Goal: Task Accomplishment & Management: Use online tool/utility

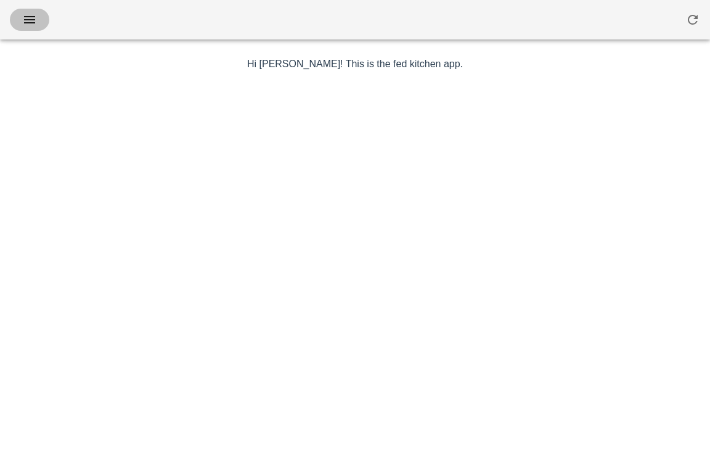
click at [31, 19] on icon "button" at bounding box center [29, 19] width 15 height 15
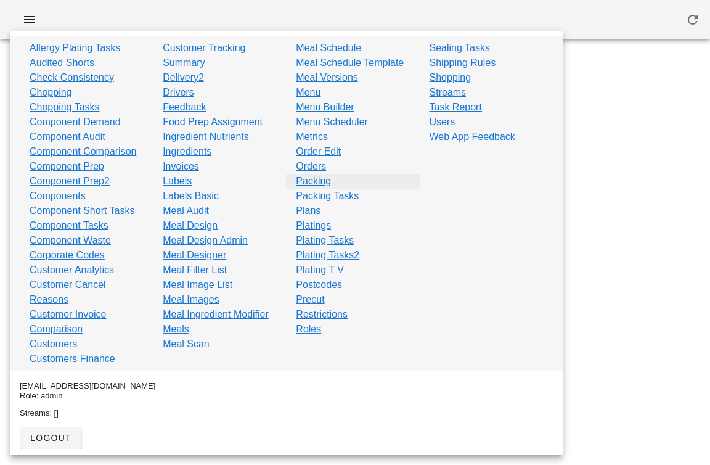
click at [310, 182] on link "Packing" at bounding box center [313, 181] width 35 height 15
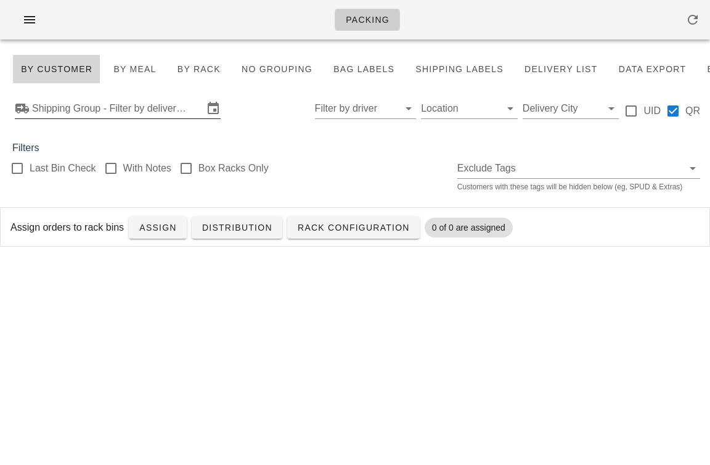
click at [86, 106] on input "Shipping Group - Filter by delivery logistics" at bounding box center [117, 109] width 171 height 20
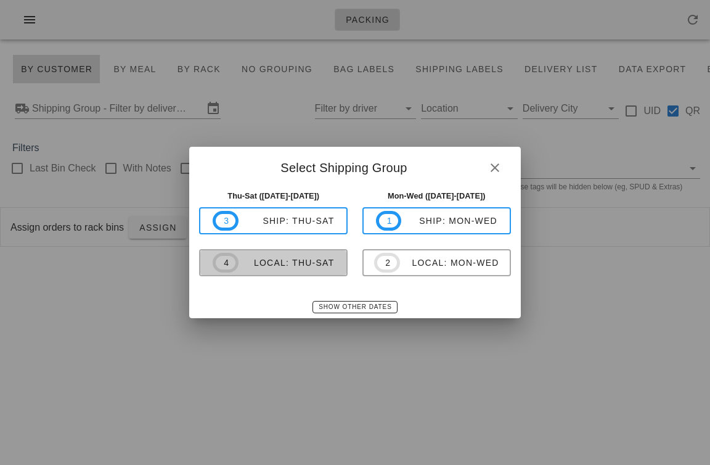
click at [278, 259] on div "local: Thu-Sat" at bounding box center [286, 263] width 96 height 10
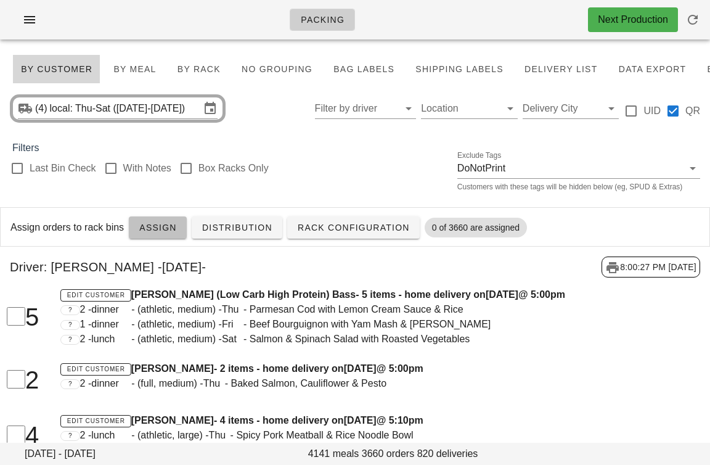
click at [148, 227] on span "Assign" at bounding box center [158, 227] width 38 height 10
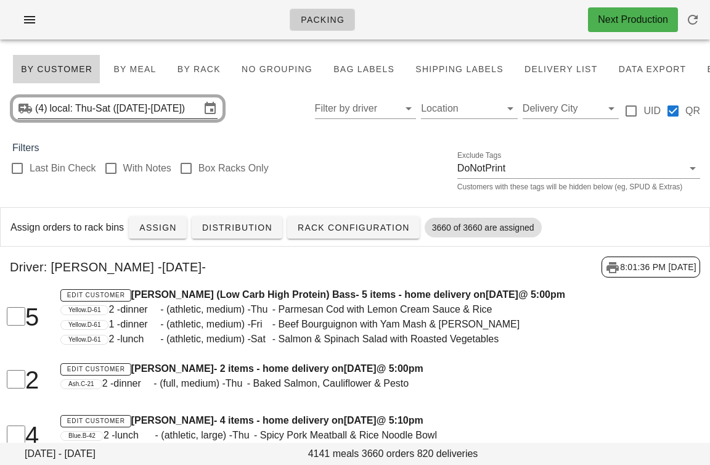
click at [117, 111] on input "local: Thu-Sat (Sep 4-Sep 6)" at bounding box center [125, 109] width 150 height 20
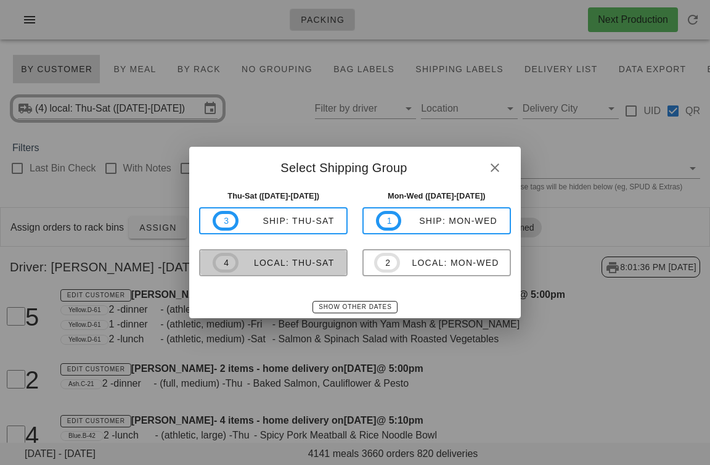
click at [283, 269] on span "4 local: Thu-Sat" at bounding box center [273, 263] width 121 height 20
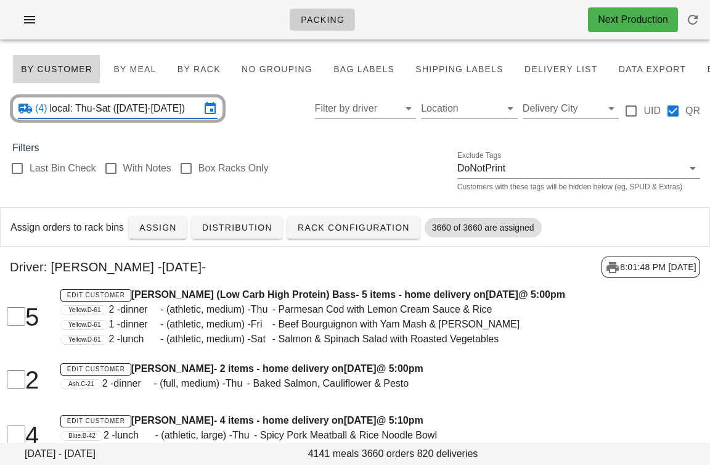
click at [126, 115] on input "local: Thu-Sat (Sep 4-Sep 6)" at bounding box center [125, 109] width 150 height 20
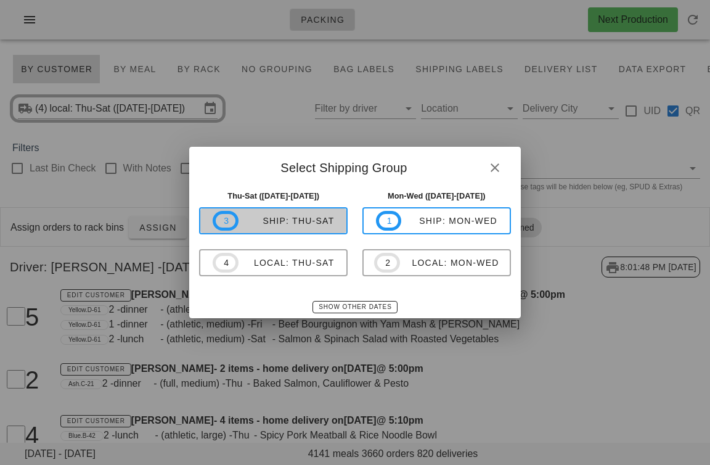
click at [267, 221] on div "ship: Thu-Sat" at bounding box center [286, 221] width 96 height 10
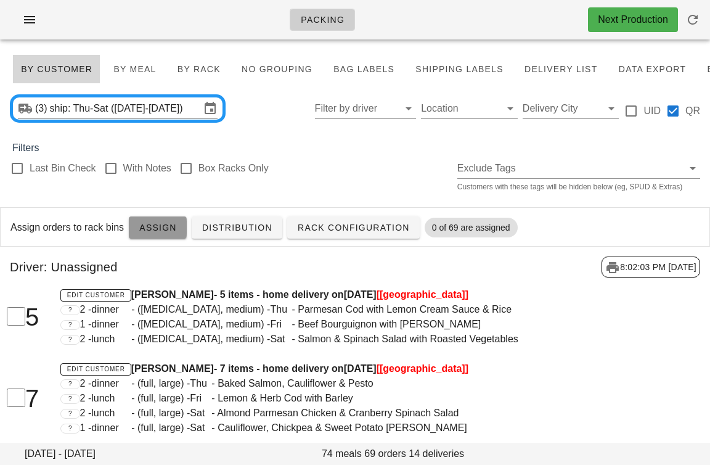
click at [165, 230] on span "Assign" at bounding box center [158, 227] width 38 height 10
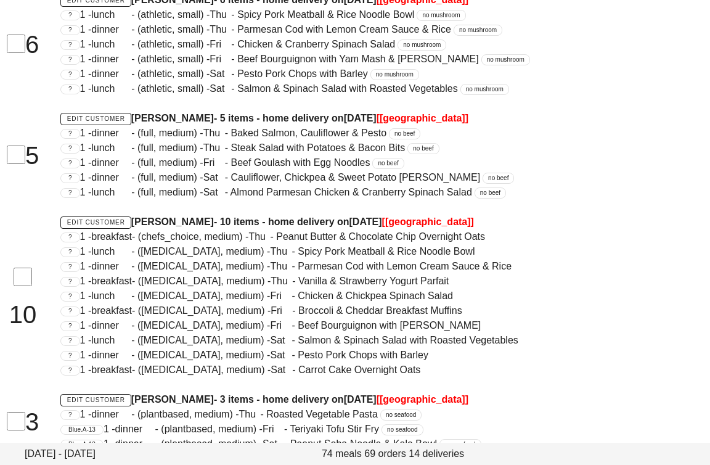
scroll to position [726, 0]
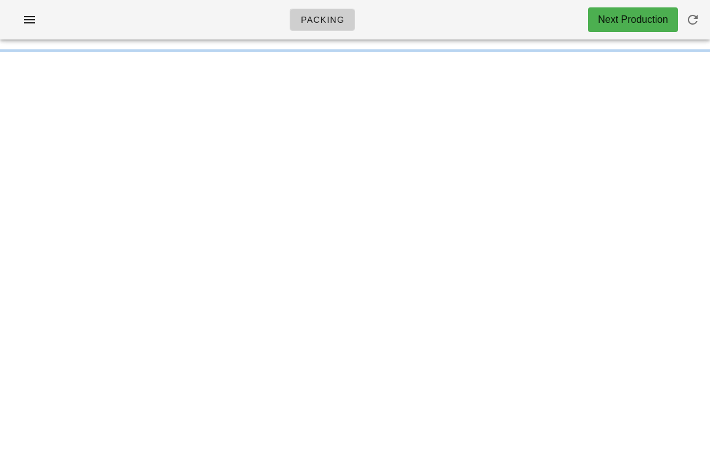
click at [207, 6] on div "Packing Next Production" at bounding box center [355, 19] width 710 height 39
